Goal: Task Accomplishment & Management: Complete application form

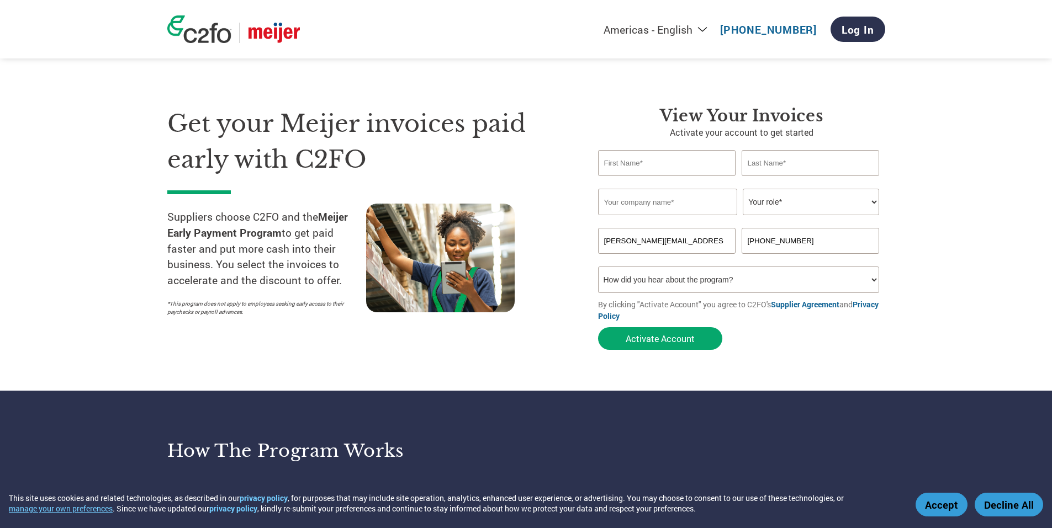
type input "[PERSON_NAME][EMAIL_ADDRESS][PERSON_NAME][DOMAIN_NAME]"
type input "[PHONE_NUMBER]"
click at [860, 33] on link "Log In" at bounding box center [858, 29] width 55 height 25
type input "[PERSON_NAME][EMAIL_ADDRESS][PERSON_NAME][DOMAIN_NAME]"
type input "[PHONE_NUMBER]"
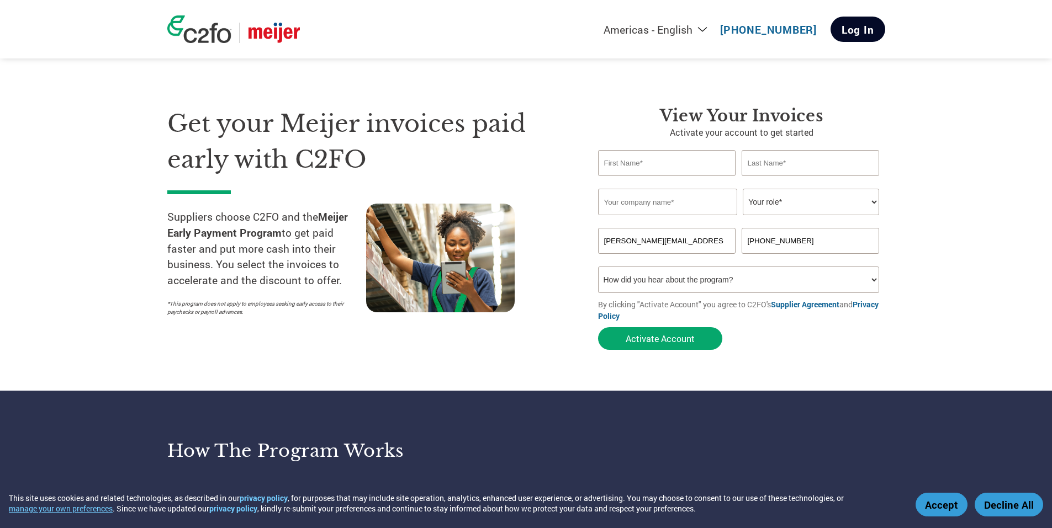
click at [862, 28] on link "Log In" at bounding box center [858, 29] width 55 height 25
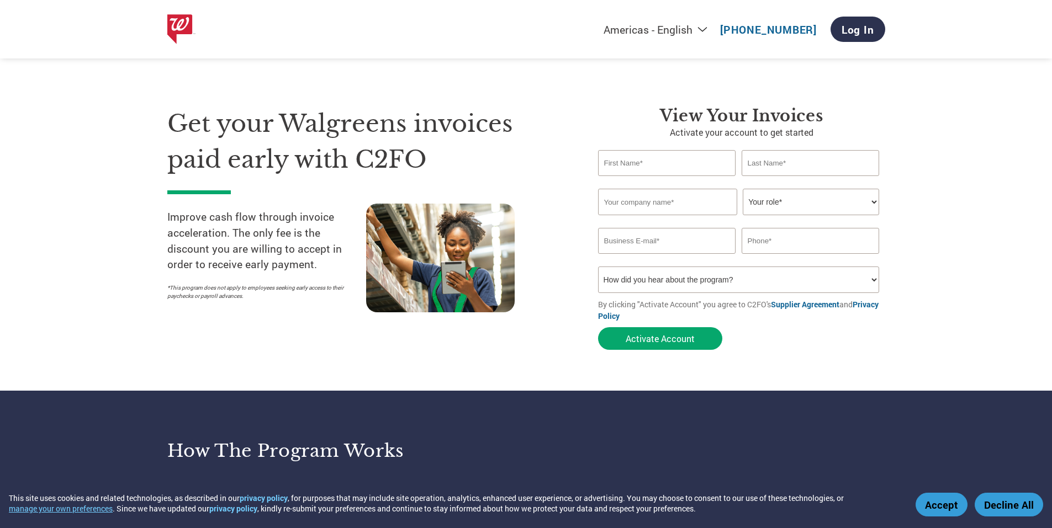
type input "[PERSON_NAME][EMAIL_ADDRESS][PERSON_NAME][DOMAIN_NAME]"
type input "[PHONE_NUMBER]"
click at [853, 27] on link "Log In" at bounding box center [858, 29] width 55 height 25
